Goal: Task Accomplishment & Management: Use online tool/utility

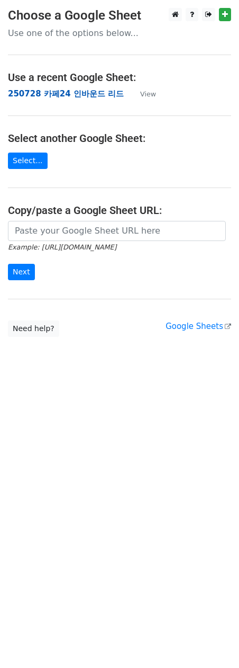
click at [89, 95] on strong "250728 카페24 인바운드 리드" at bounding box center [66, 94] width 116 height 10
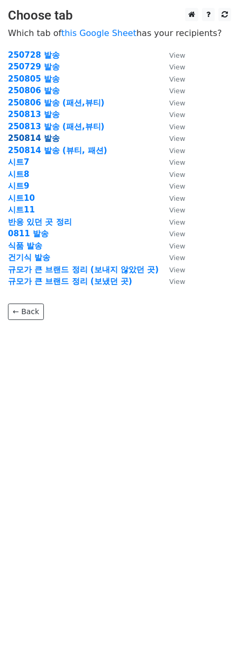
click at [49, 139] on strong "250814 발송" at bounding box center [34, 138] width 52 height 10
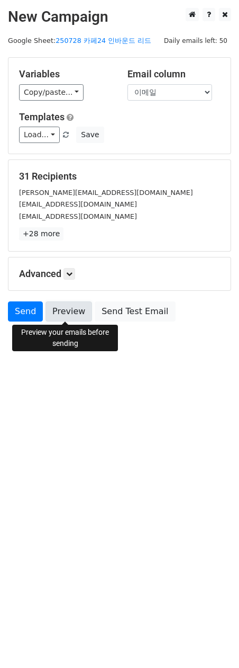
click at [74, 313] on link "Preview" at bounding box center [69, 311] width 47 height 20
click at [68, 318] on link "Preview" at bounding box center [69, 311] width 47 height 20
drag, startPoint x: 89, startPoint y: 362, endPoint x: 67, endPoint y: 341, distance: 30.7
click at [87, 361] on body "New Campaign Daily emails left: 50 Google Sheet: 250728 카페24 인바운드 리드 Variables …" at bounding box center [119, 188] width 239 height 361
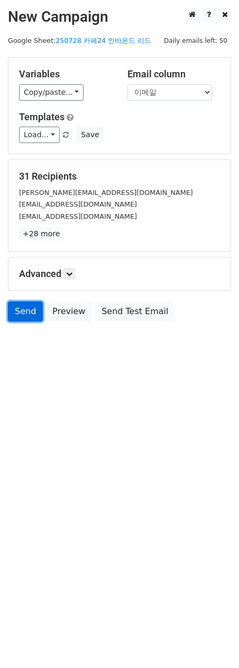
click at [29, 308] on link "Send" at bounding box center [25, 311] width 35 height 20
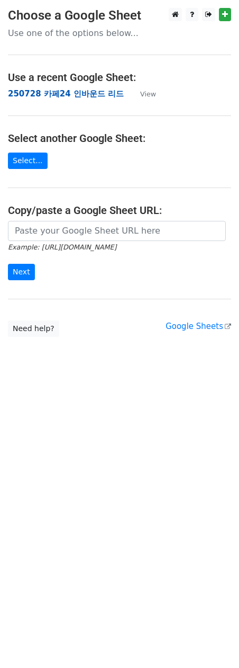
click at [69, 93] on strong "250728 카페24 인바운드 리드" at bounding box center [66, 94] width 116 height 10
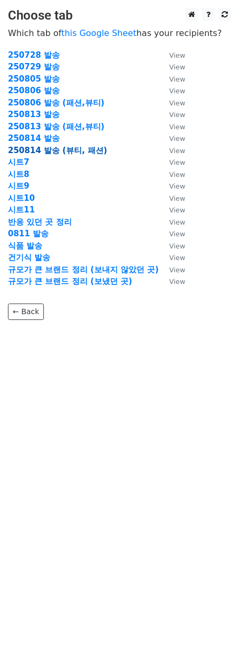
click at [54, 149] on strong "250814 발송 (뷰티, 패션)" at bounding box center [58, 151] width 100 height 10
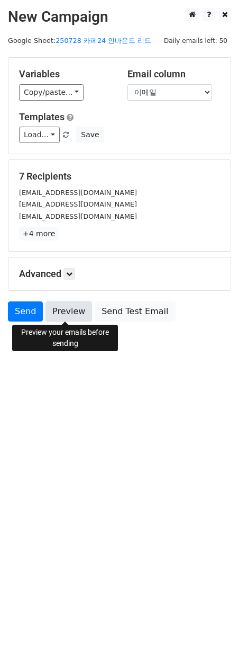
click at [70, 307] on link "Preview" at bounding box center [69, 311] width 47 height 20
click at [75, 307] on link "Preview" at bounding box center [69, 311] width 47 height 20
click at [18, 317] on link "Send" at bounding box center [25, 311] width 35 height 20
